Goal: Find specific page/section: Find specific page/section

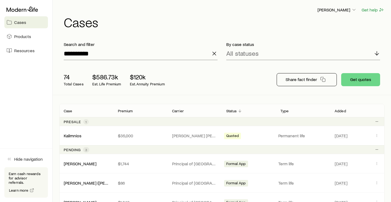
click at [31, 8] on icon at bounding box center [23, 9] width 32 height 5
click at [21, 37] on span "Products" at bounding box center [22, 36] width 17 height 5
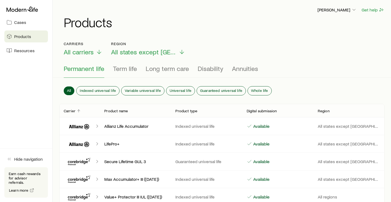
click at [20, 50] on span "Resources" at bounding box center [24, 50] width 20 height 5
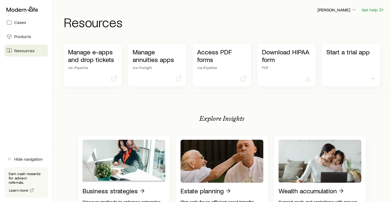
click at [83, 56] on p "Manage e-apps and drop tickets" at bounding box center [92, 55] width 49 height 15
